Goal: Complete application form

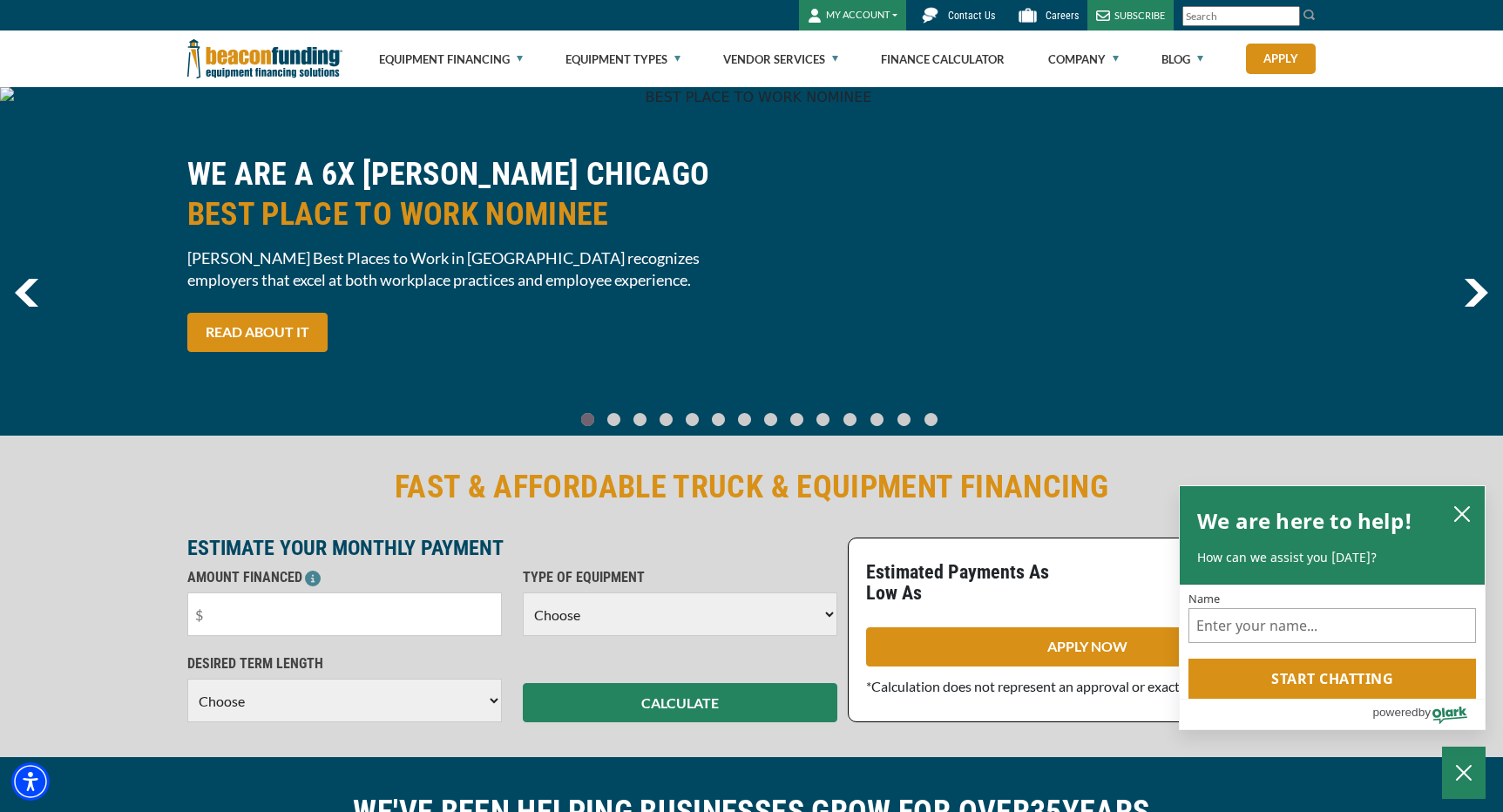
click at [888, 11] on button "MY ACCOUNT" at bounding box center [852, 15] width 107 height 31
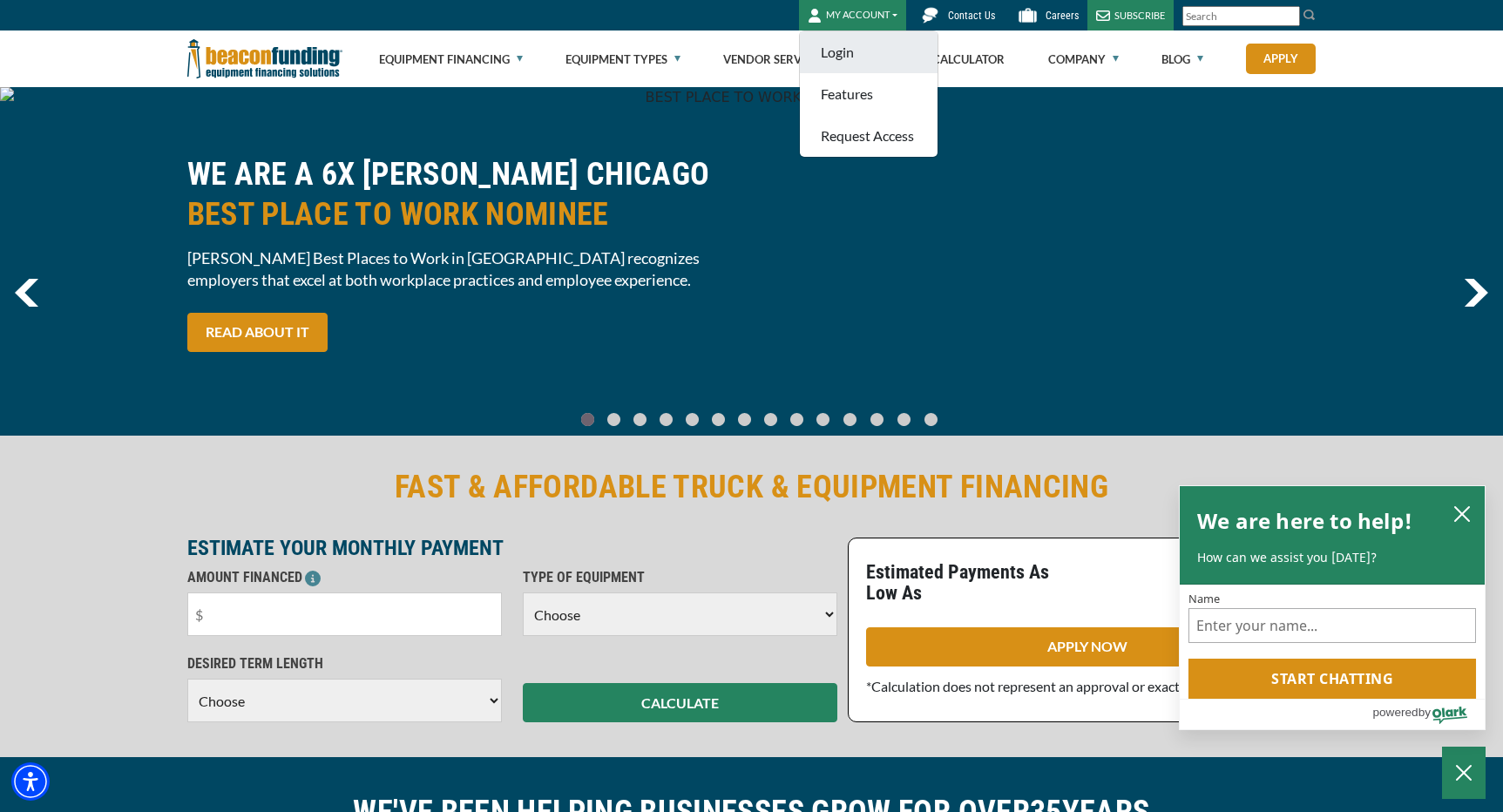
click at [848, 50] on link "Login" at bounding box center [869, 53] width 138 height 42
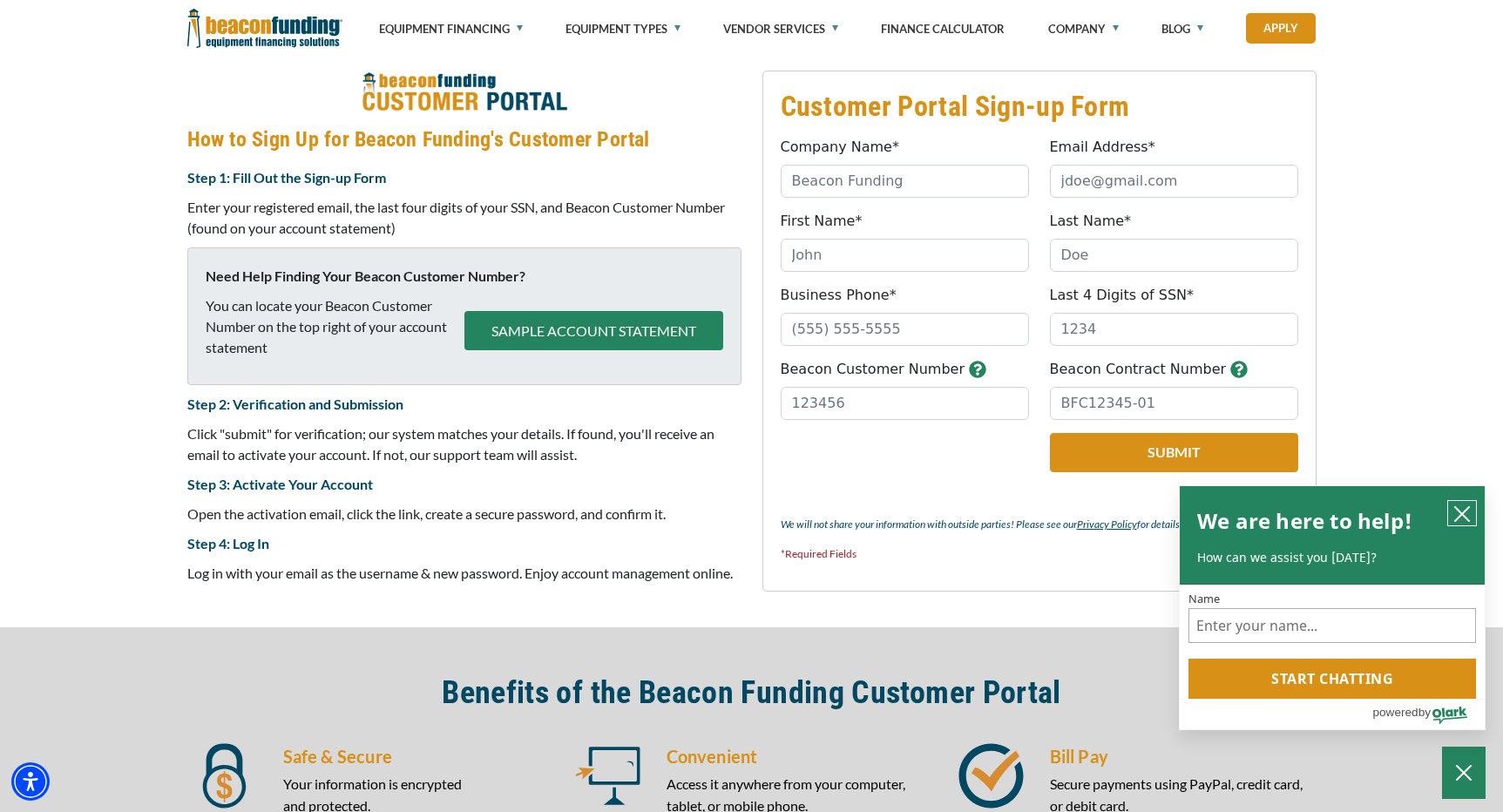
click at [1467, 514] on icon "close chatbox" at bounding box center [1461, 514] width 17 height 17
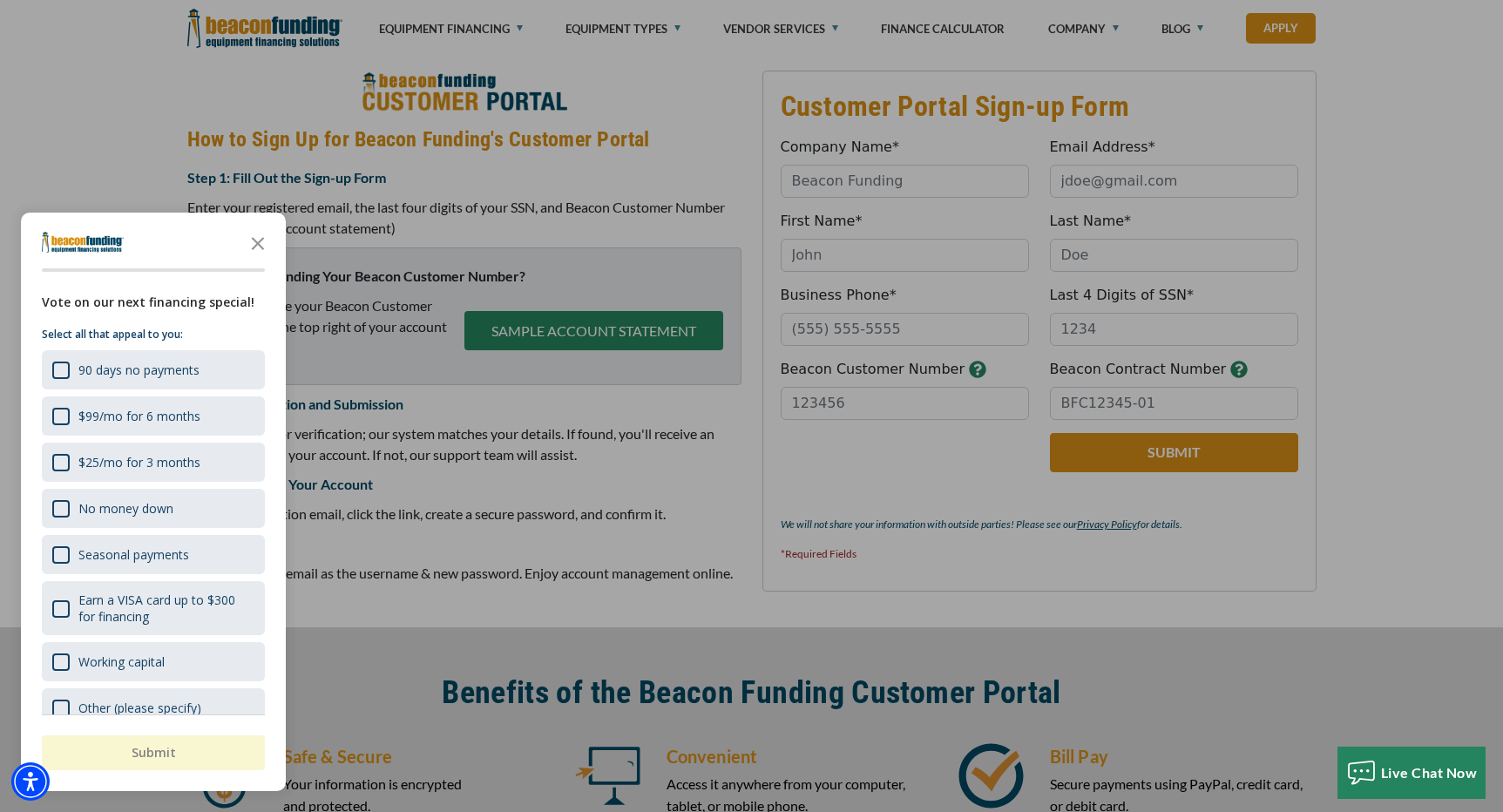
click at [880, 179] on div "button" at bounding box center [752, 406] width 1503 height 812
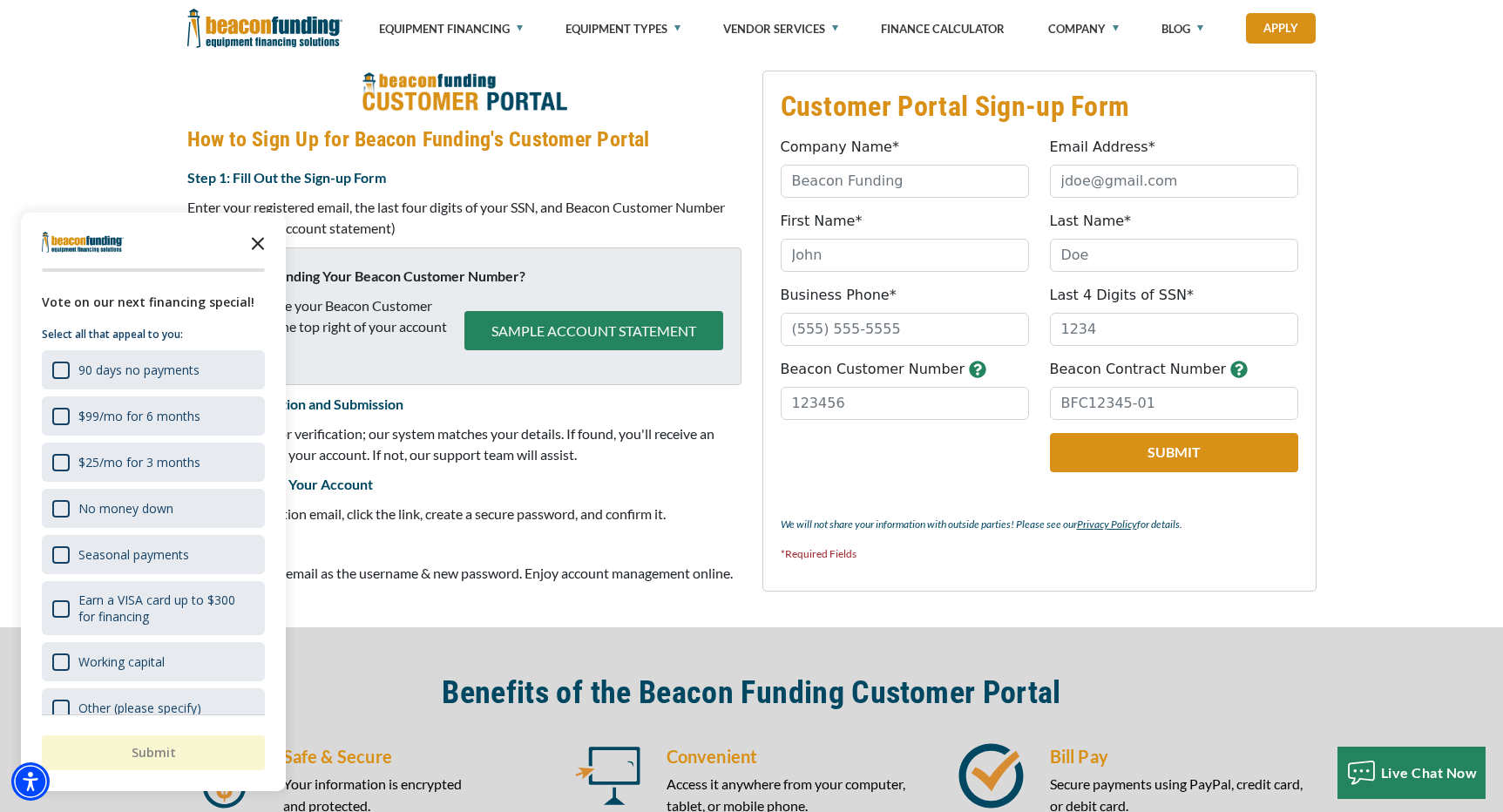
click at [260, 242] on polygon "Close the survey" at bounding box center [258, 243] width 13 height 13
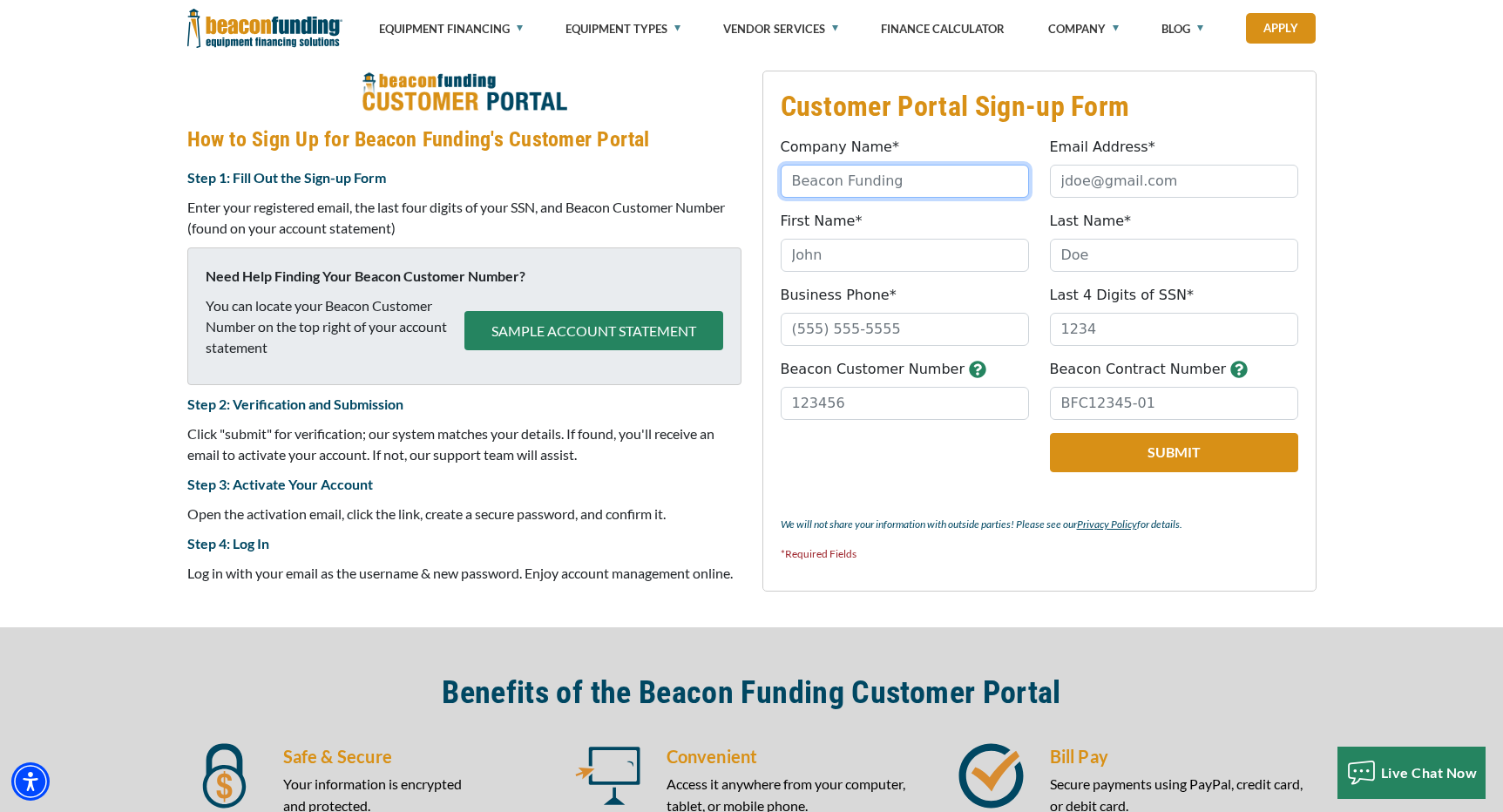
click at [880, 183] on input "Company Name*" at bounding box center [905, 181] width 249 height 33
type input "Blue Hippo"
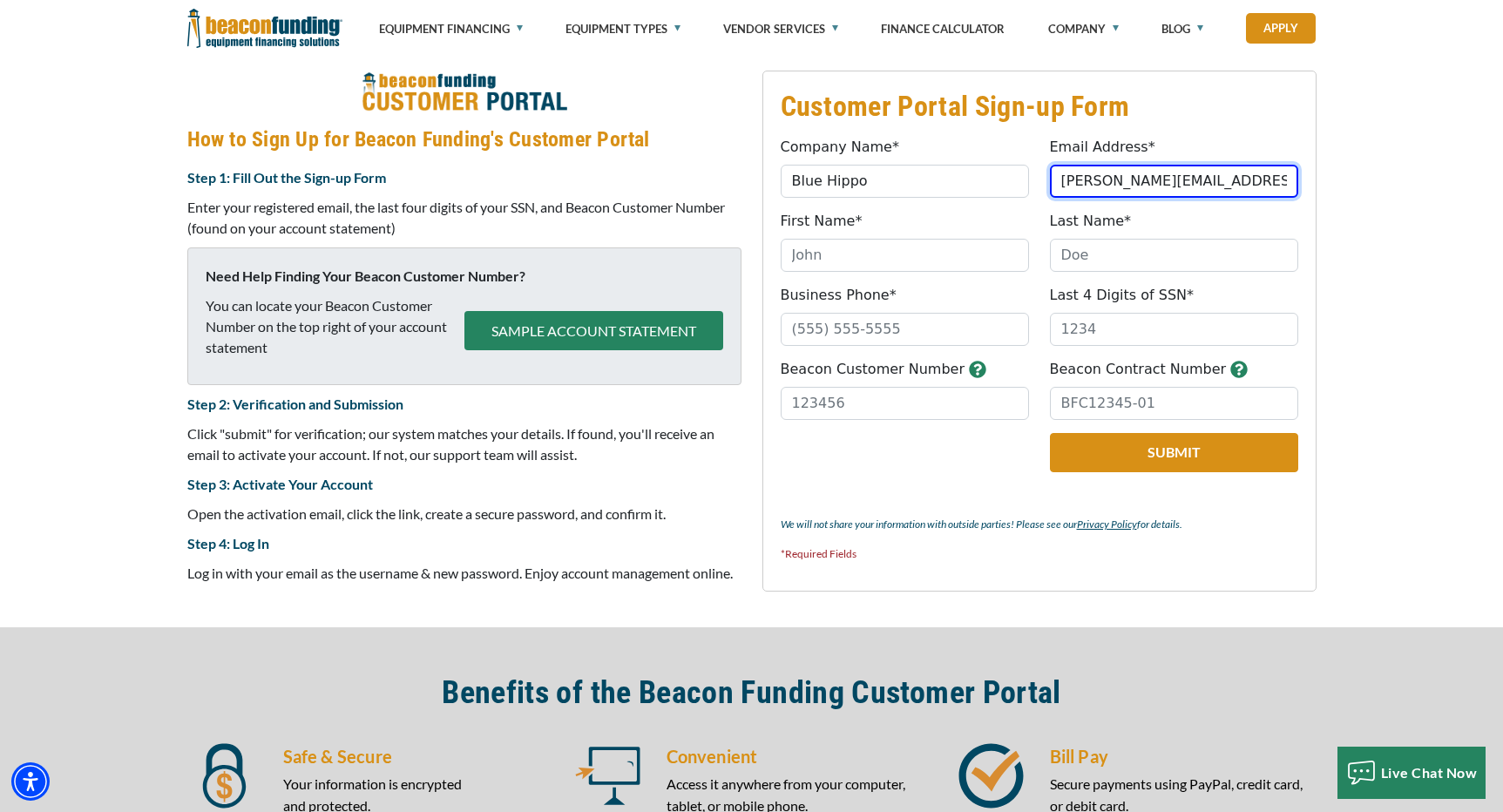
type input "[PERSON_NAME][EMAIL_ADDRESS][DOMAIN_NAME]"
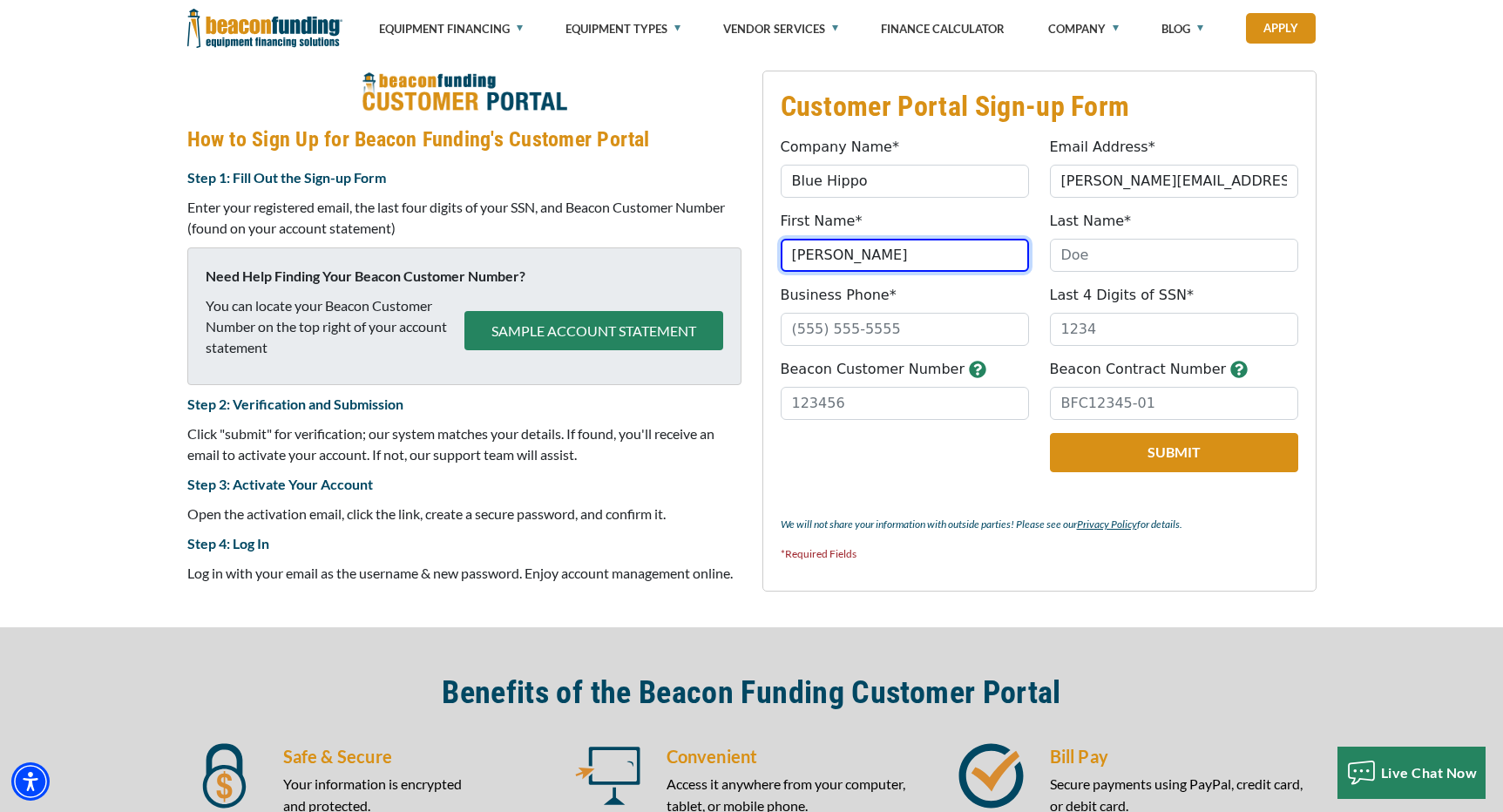
type input "[PERSON_NAME]"
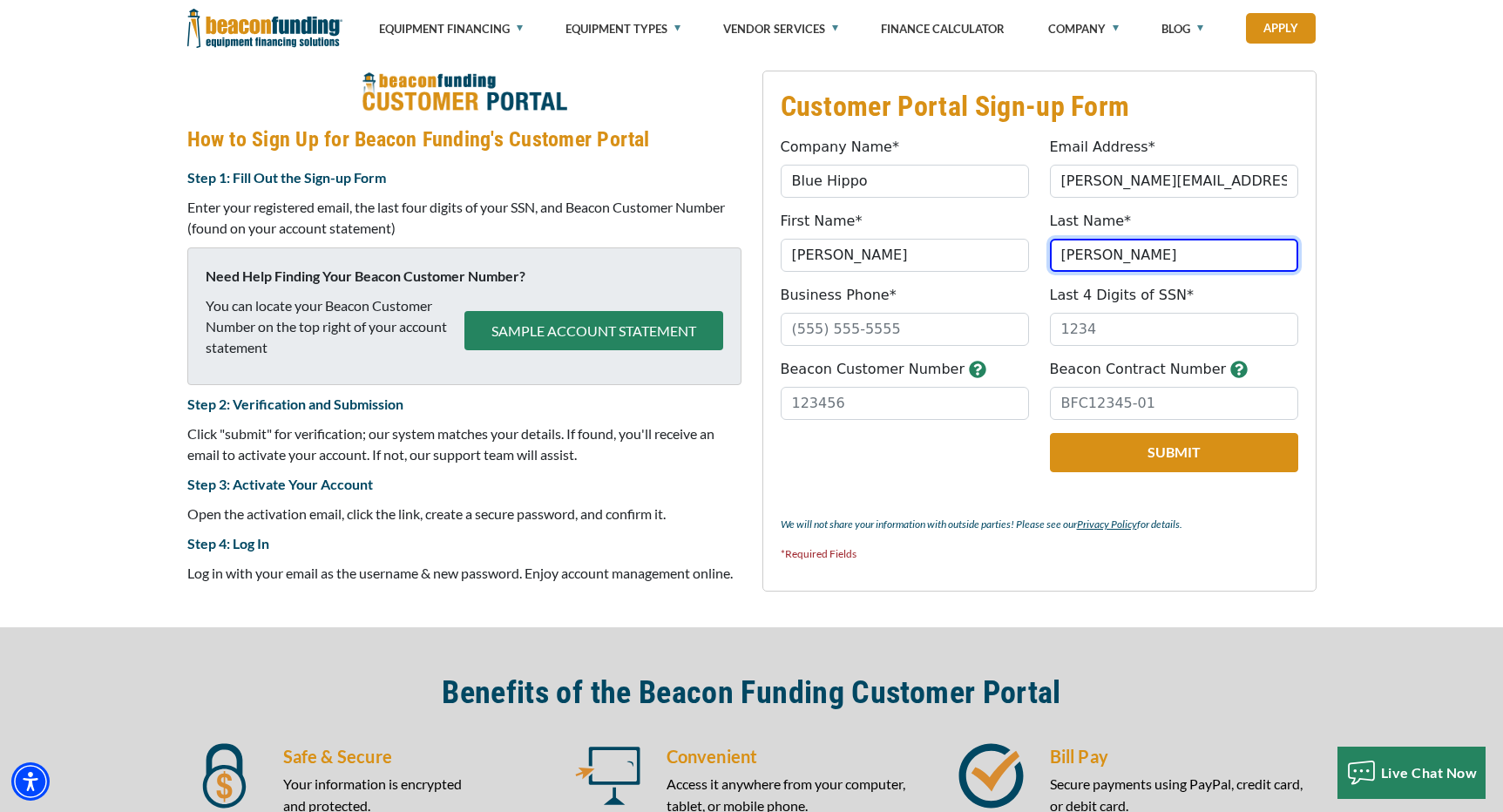
type input "[PERSON_NAME]"
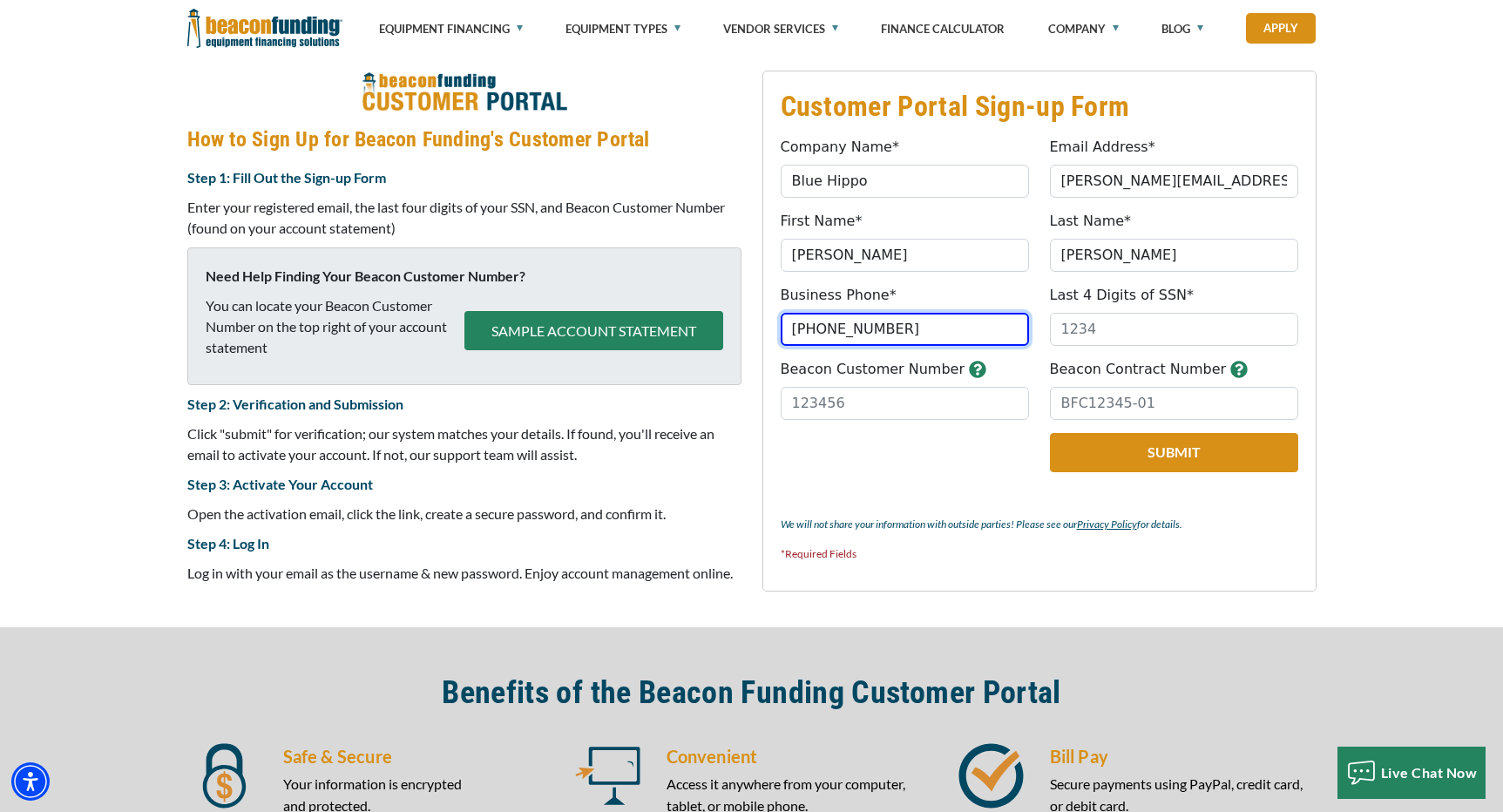
type input "[PHONE_NUMBER]"
click at [1077, 331] on input "Last 4 Digits of SSN*" at bounding box center [1174, 329] width 249 height 33
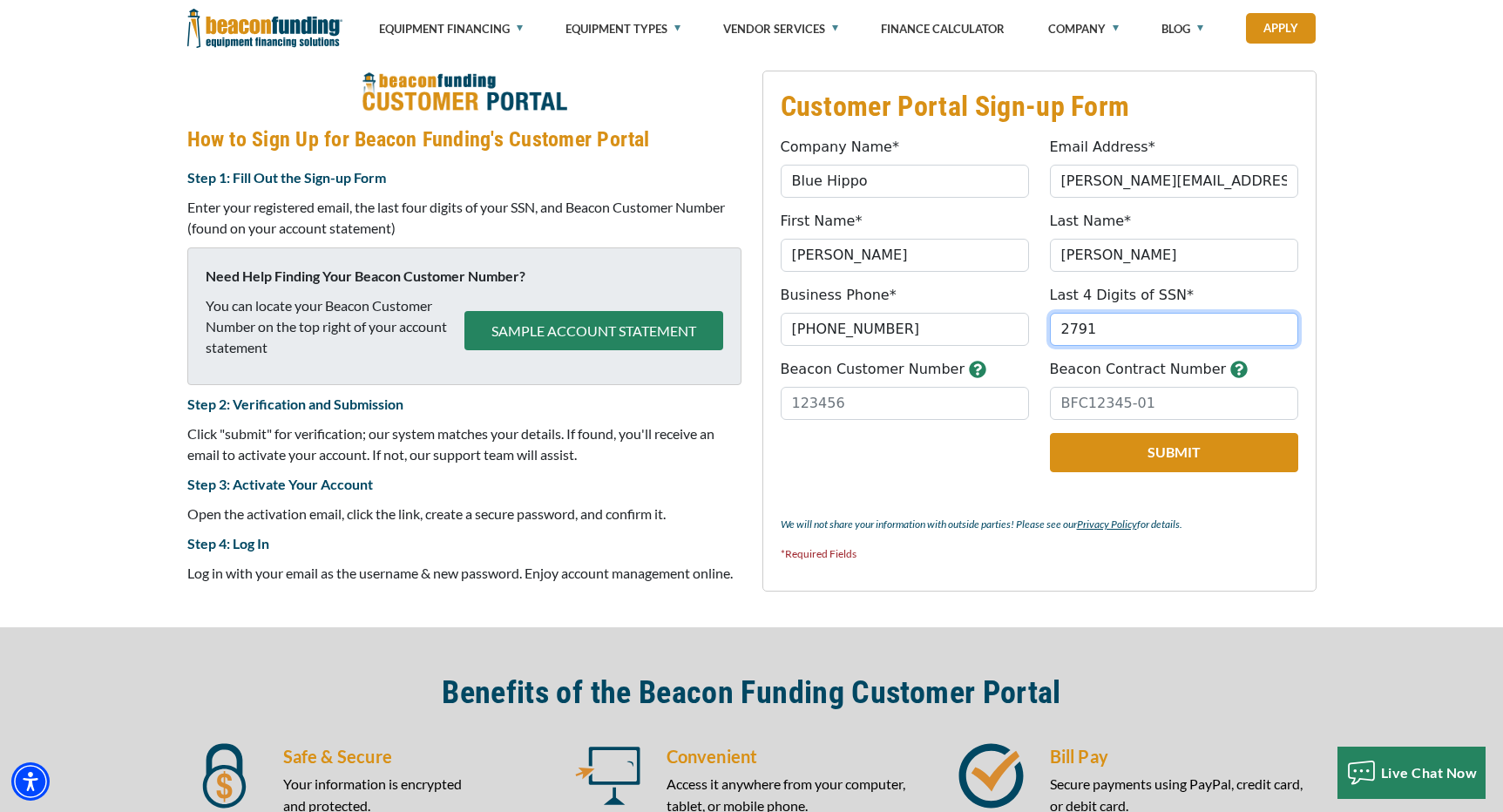
type input "2791"
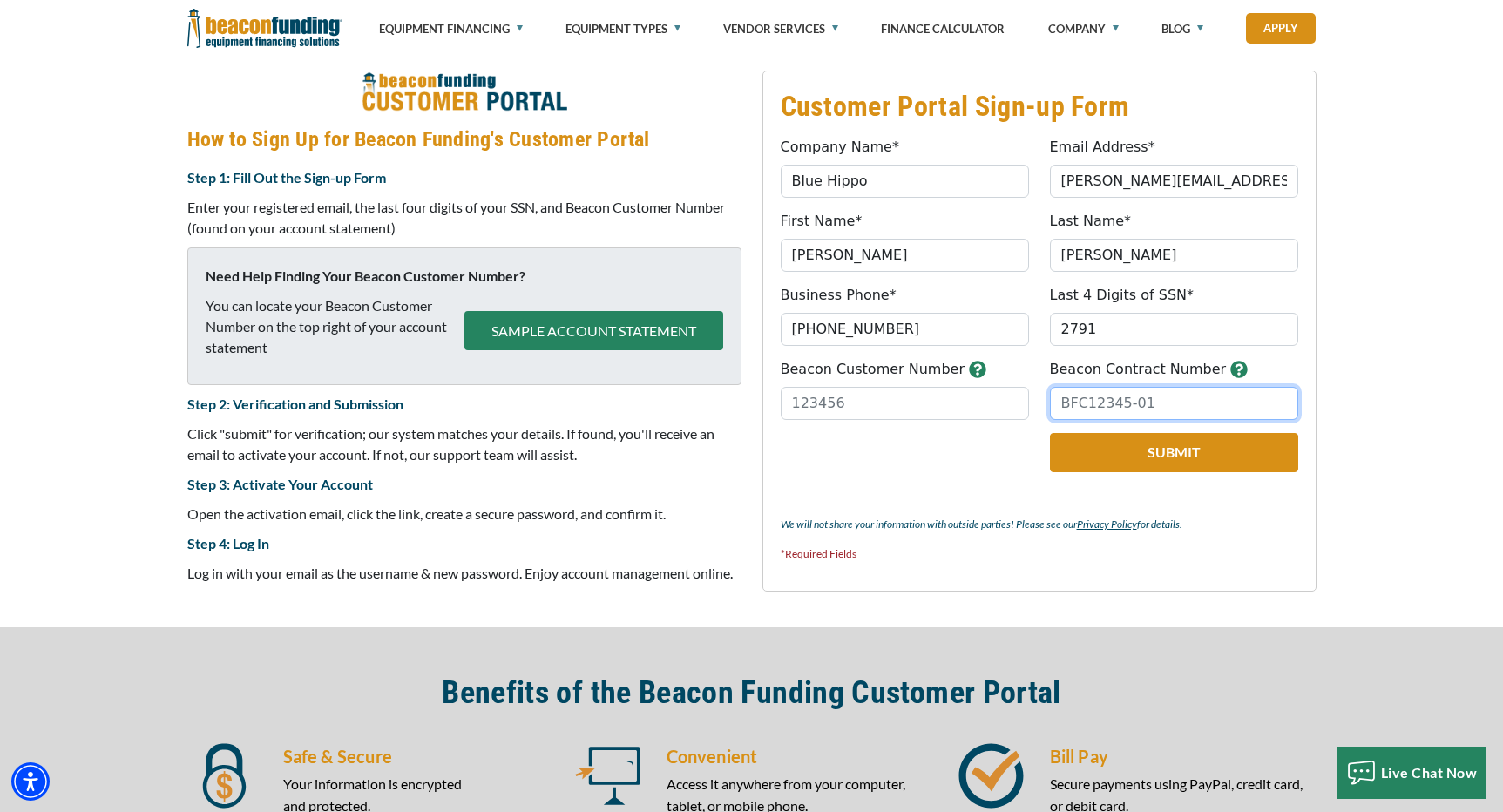
click at [1135, 411] on input "Beacon Contract Number" at bounding box center [1174, 403] width 249 height 33
paste input "BFC20246-01"
type input "BFC20246-01"
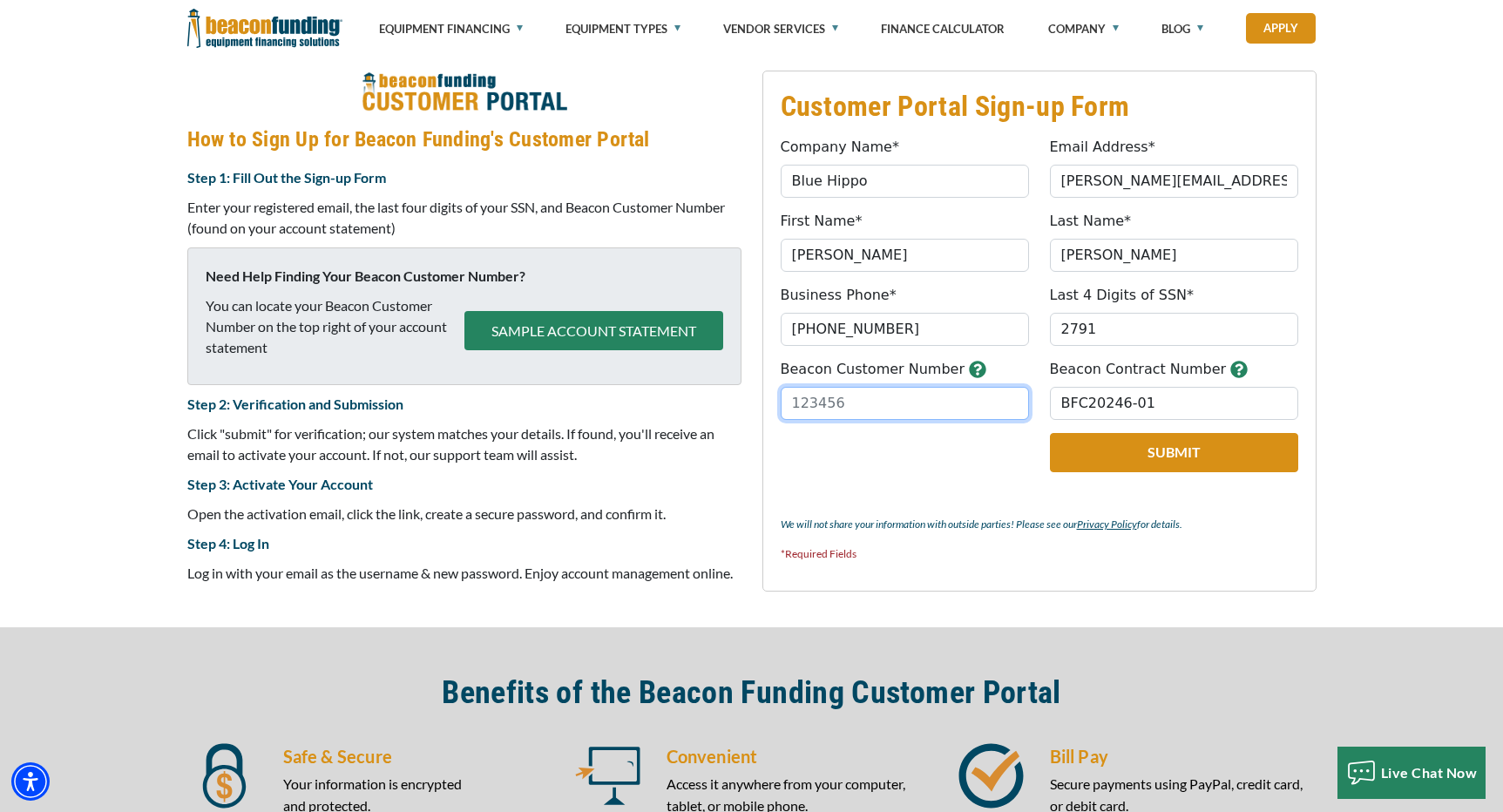
click at [902, 404] on input "Beacon Customer Number" at bounding box center [905, 403] width 249 height 33
paste input "33352"
type input "33352"
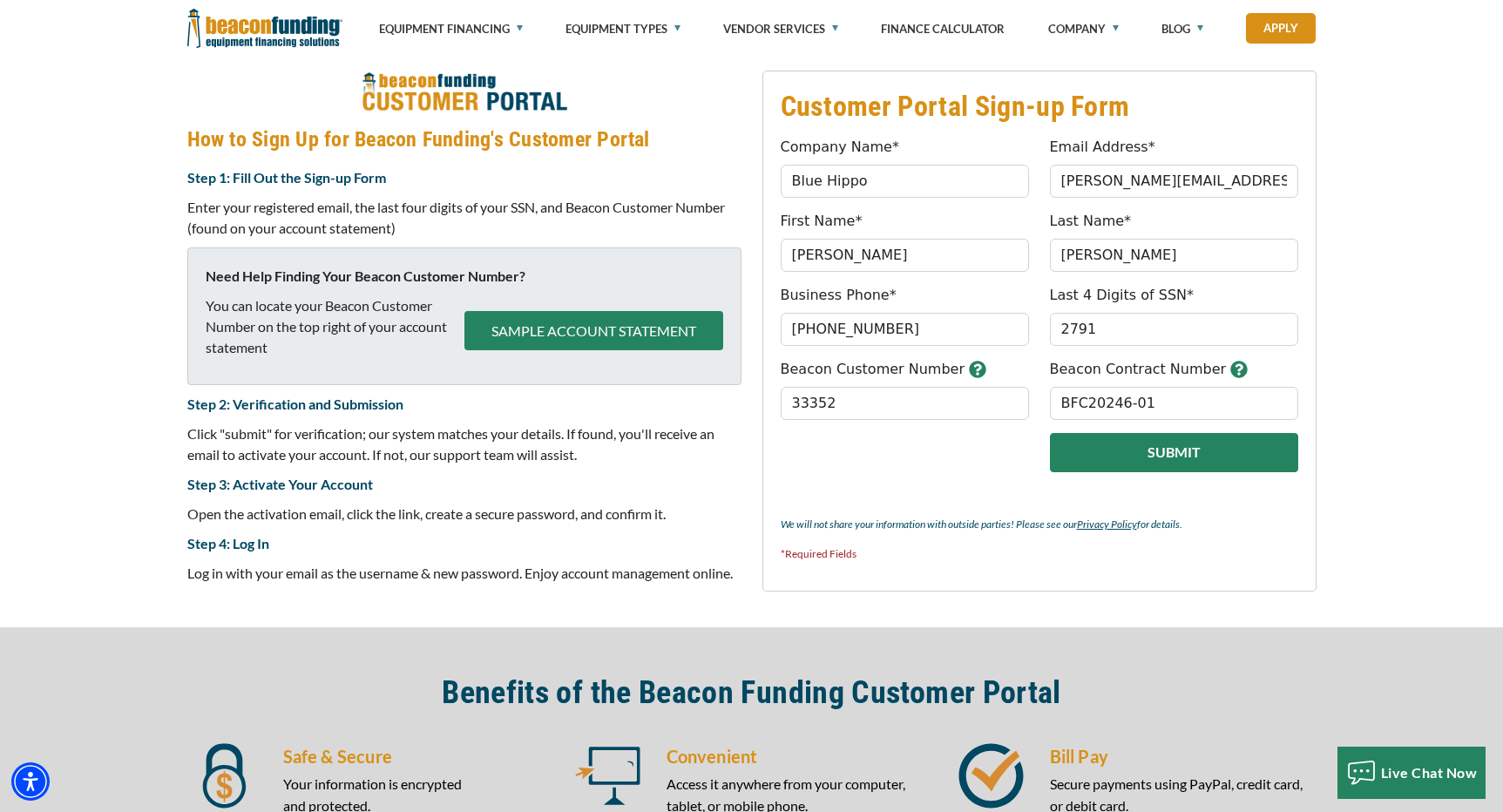
click at [1177, 452] on button "Submit" at bounding box center [1174, 452] width 249 height 39
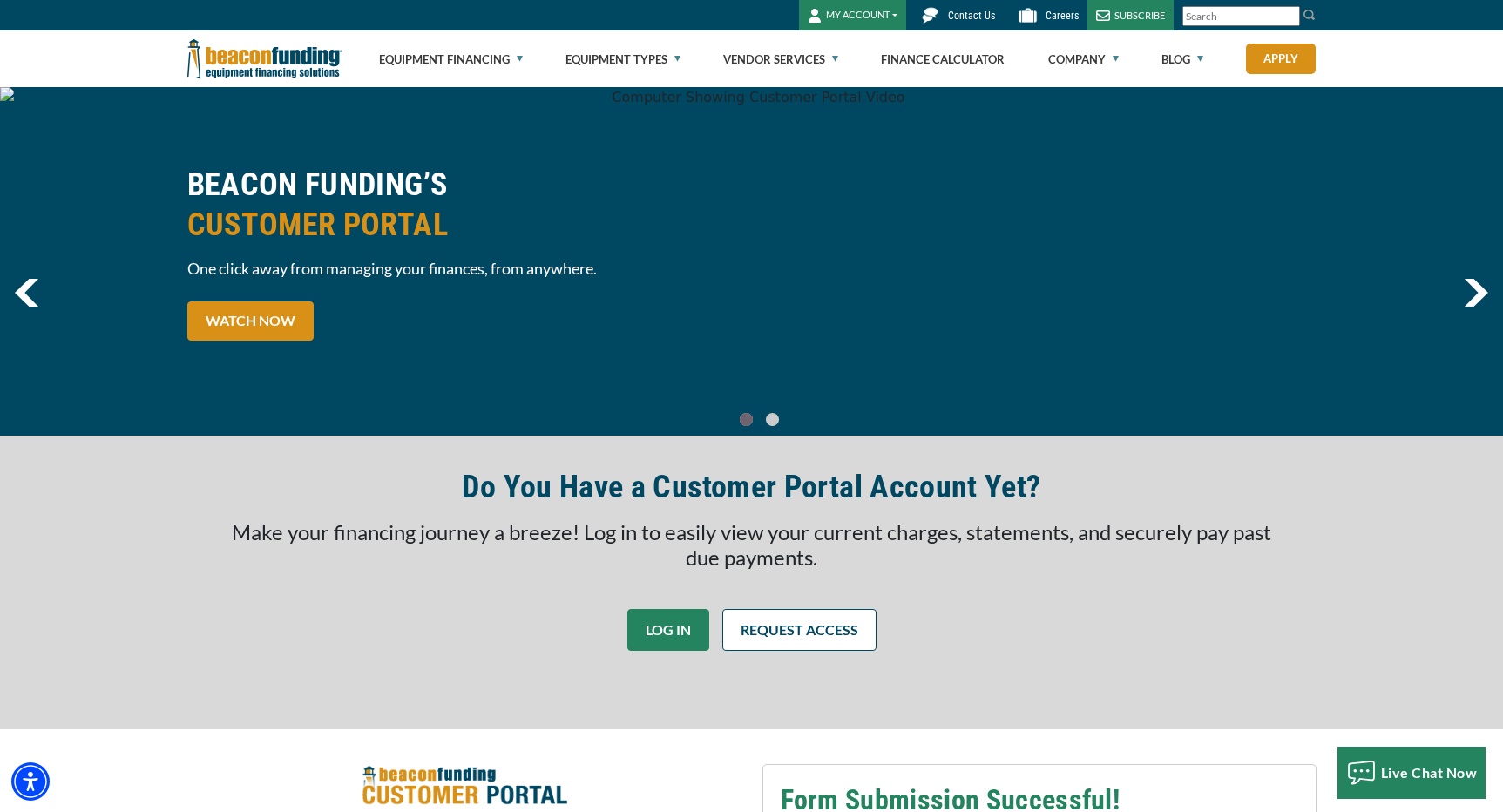
click at [668, 624] on link "LOG IN" at bounding box center [668, 630] width 82 height 42
